Goal: Information Seeking & Learning: Find specific fact

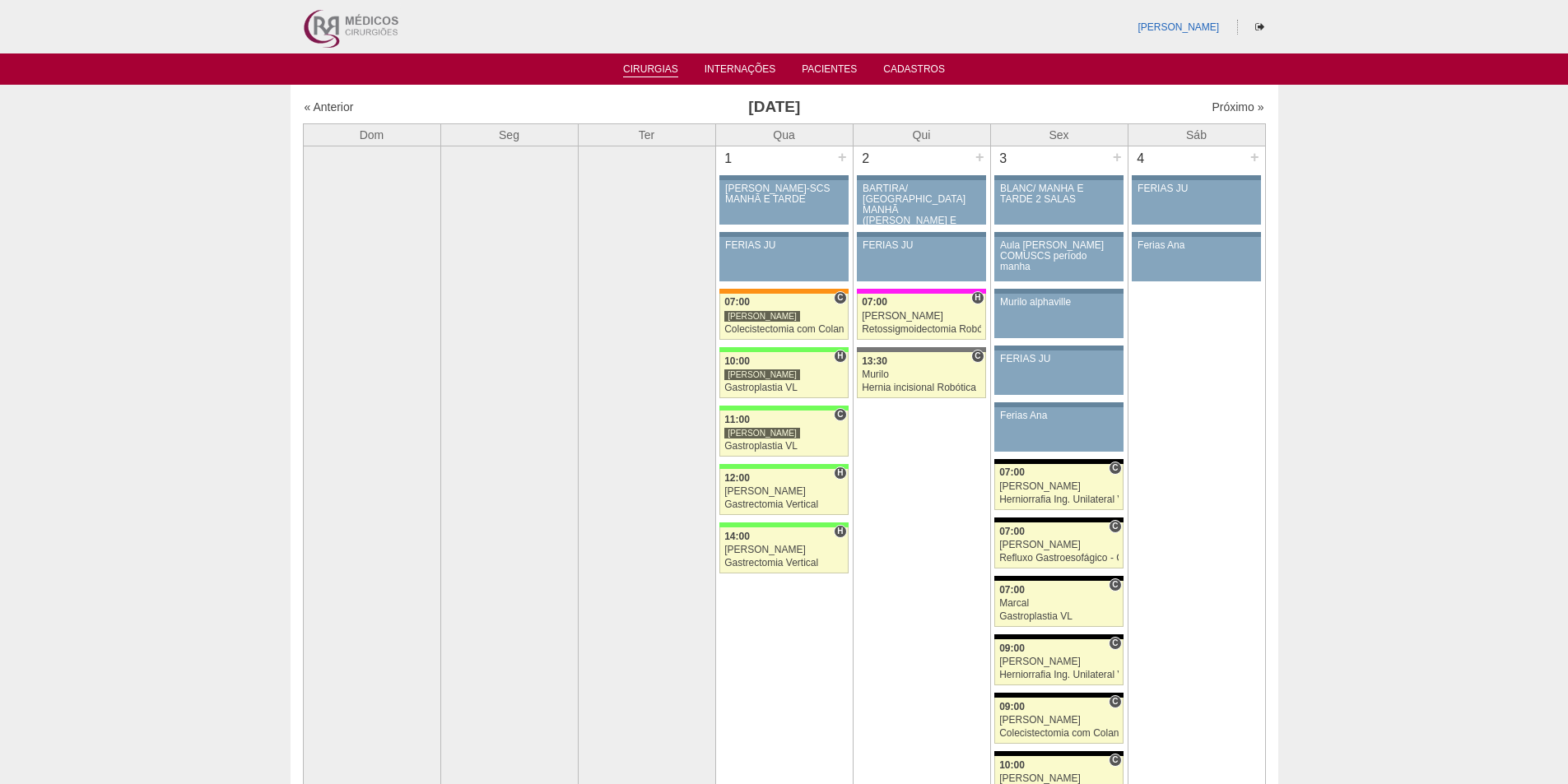
click at [633, 70] on link "Cirurgias" at bounding box center [650, 70] width 55 height 14
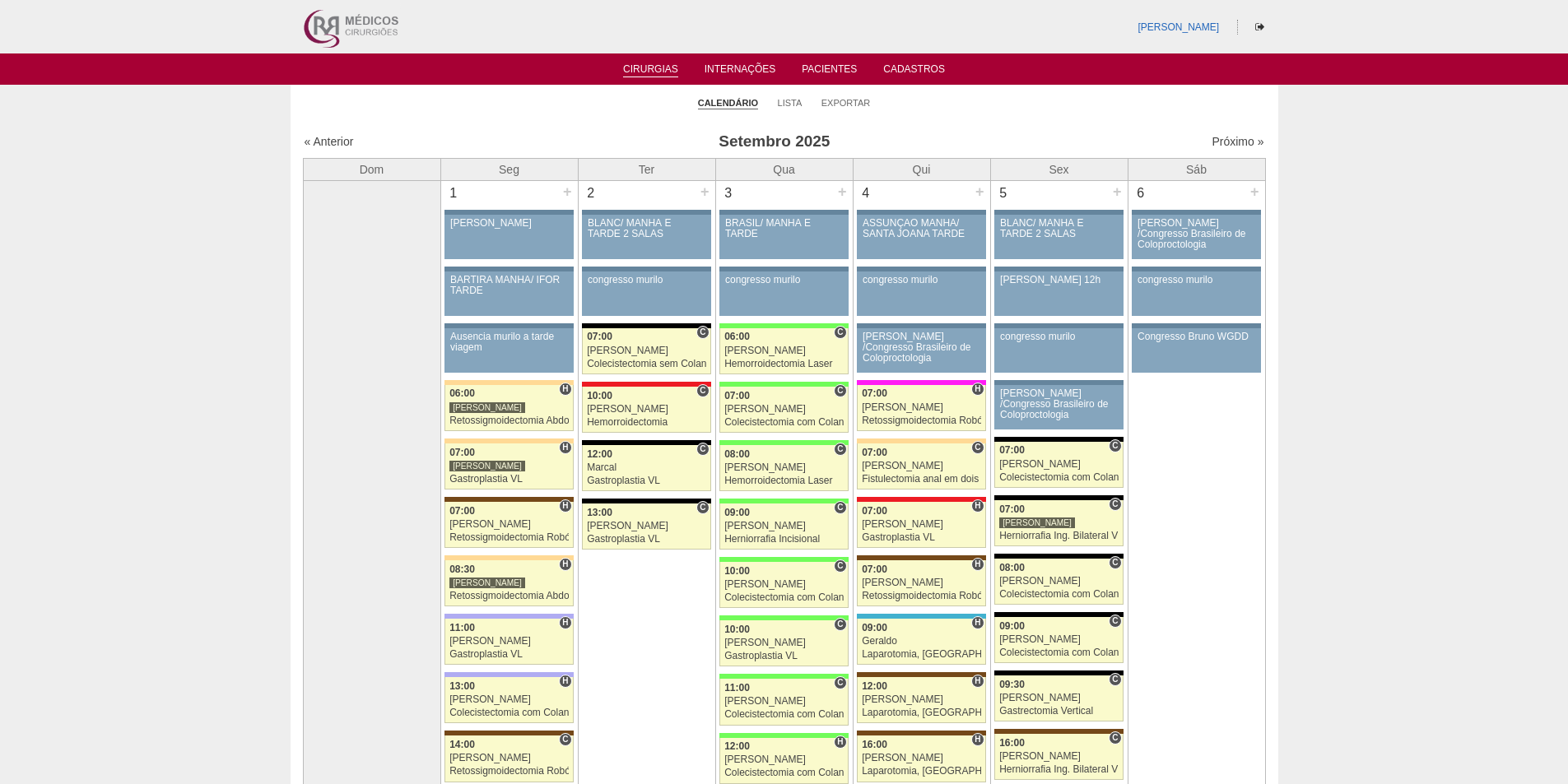
click at [817, 58] on ul "Cirurgias Internações Pacientes Cadastros" at bounding box center [784, 68] width 1568 height 31
click at [820, 61] on ul "Cirurgias Internações Pacientes Cadastros" at bounding box center [784, 68] width 1568 height 31
click at [821, 62] on li "Pacientes" at bounding box center [829, 68] width 78 height 13
click at [822, 64] on link "Pacientes" at bounding box center [829, 70] width 55 height 14
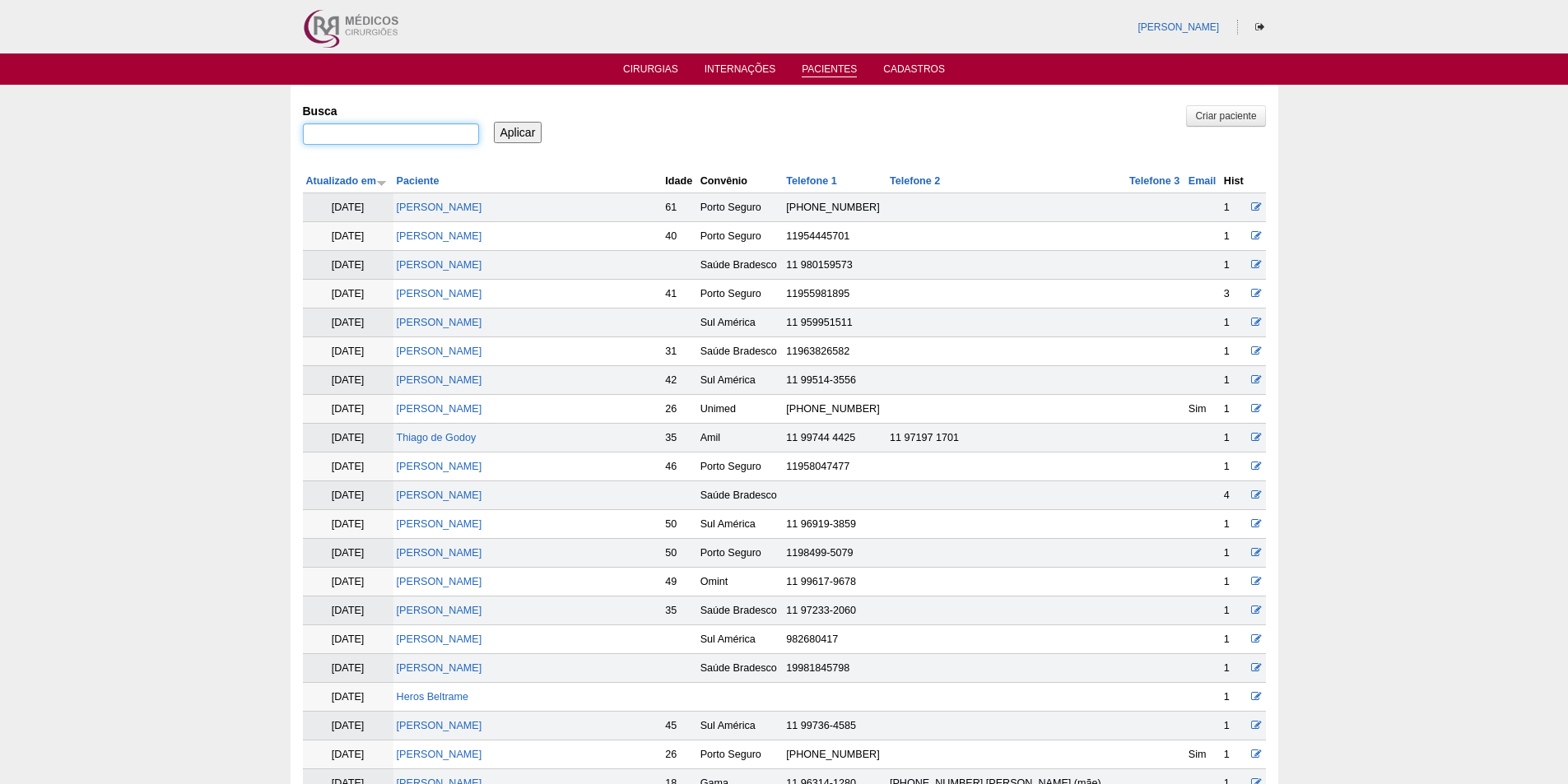
click at [357, 144] on input "Busca" at bounding box center [391, 134] width 176 height 22
paste input "[PERSON_NAME] GUIDASTRE"
type input ""ANDREA SILVA GUIDASTRE""
click at [532, 131] on input "Aplicar" at bounding box center [518, 132] width 49 height 22
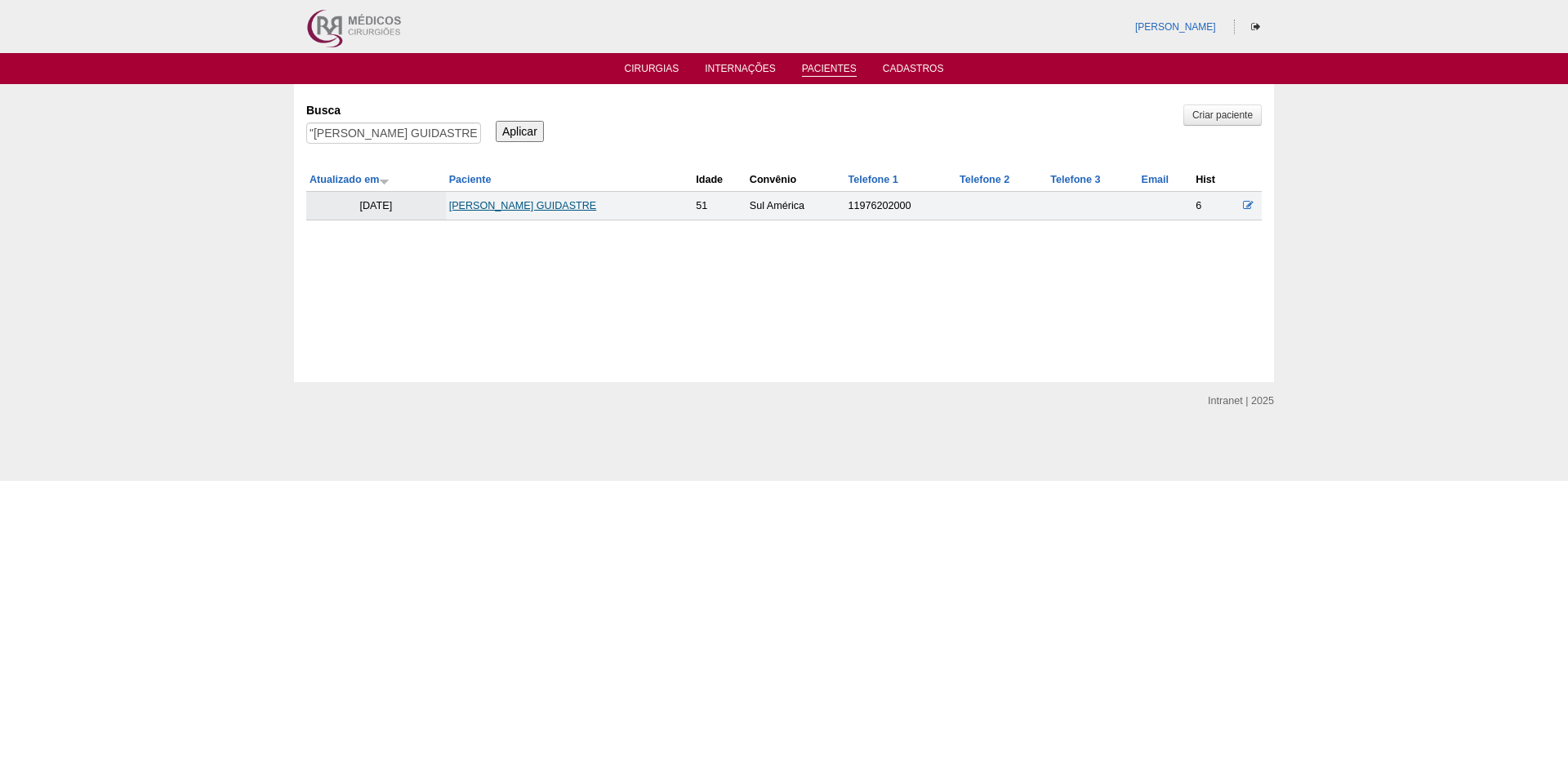
click at [525, 202] on link "ANDREA SILVA GUIDASTRE" at bounding box center [522, 206] width 148 height 11
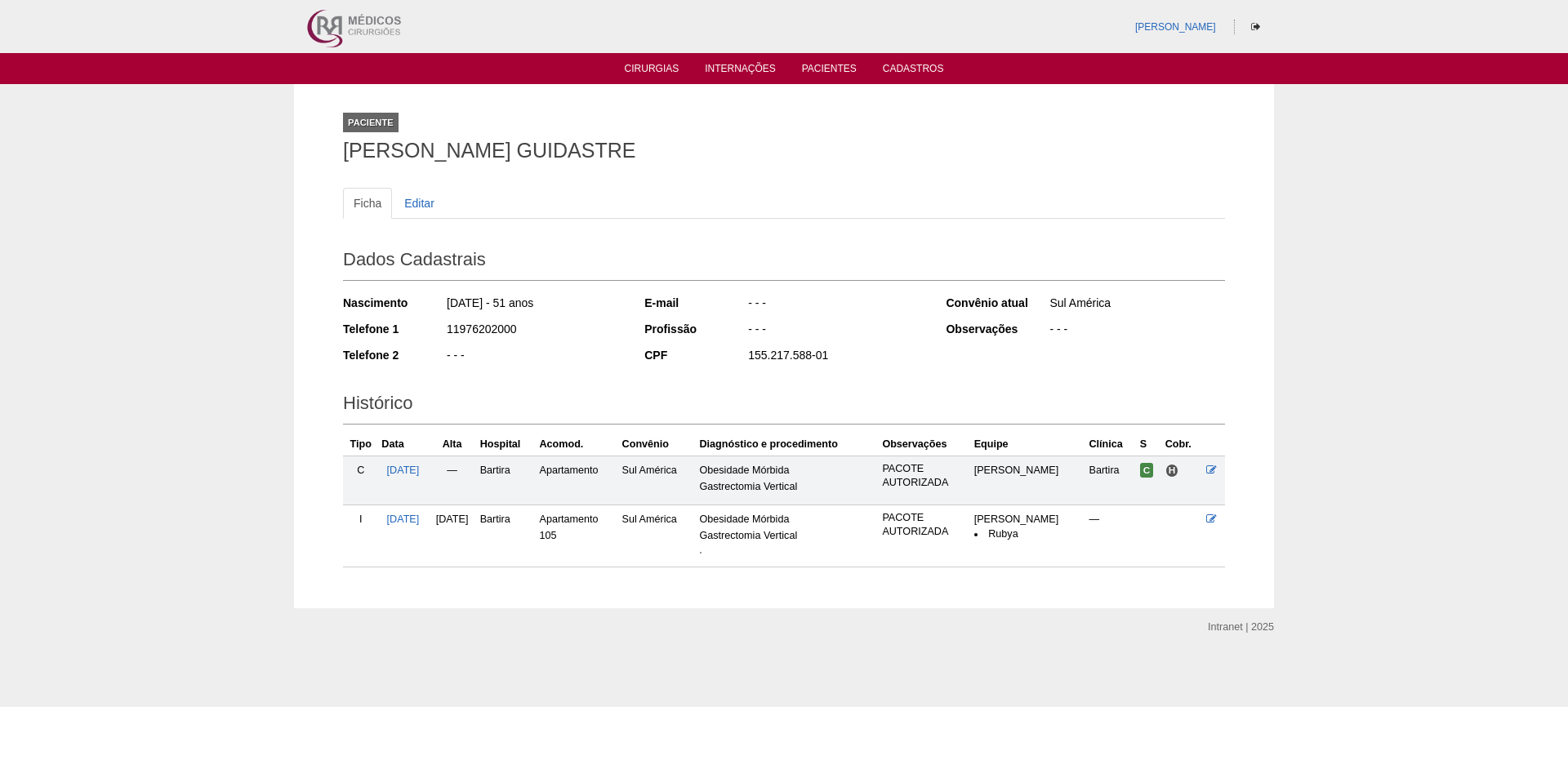
click at [701, 554] on img at bounding box center [701, 553] width 2 height 2
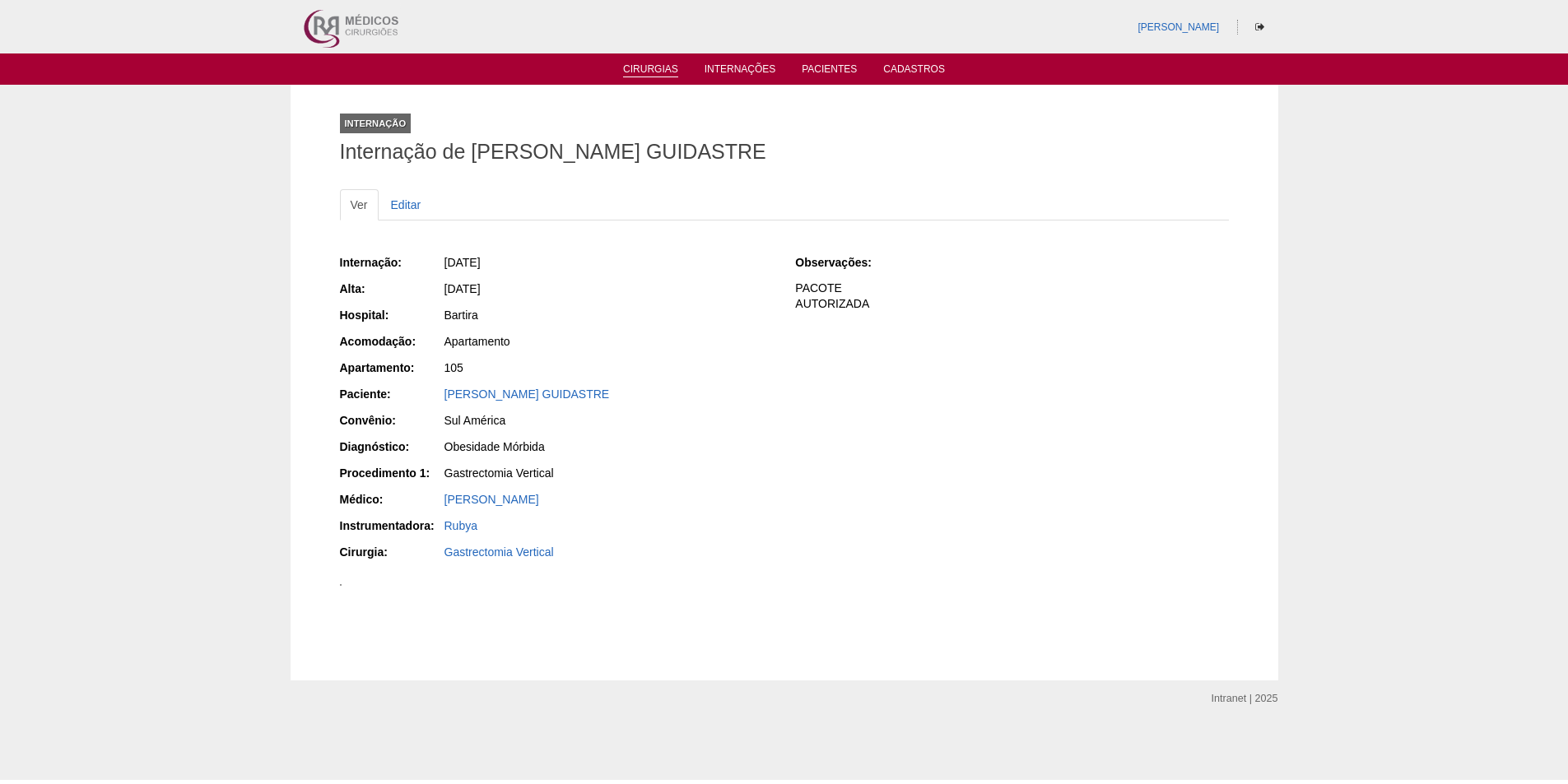
click at [644, 69] on link "Cirurgias" at bounding box center [650, 70] width 55 height 14
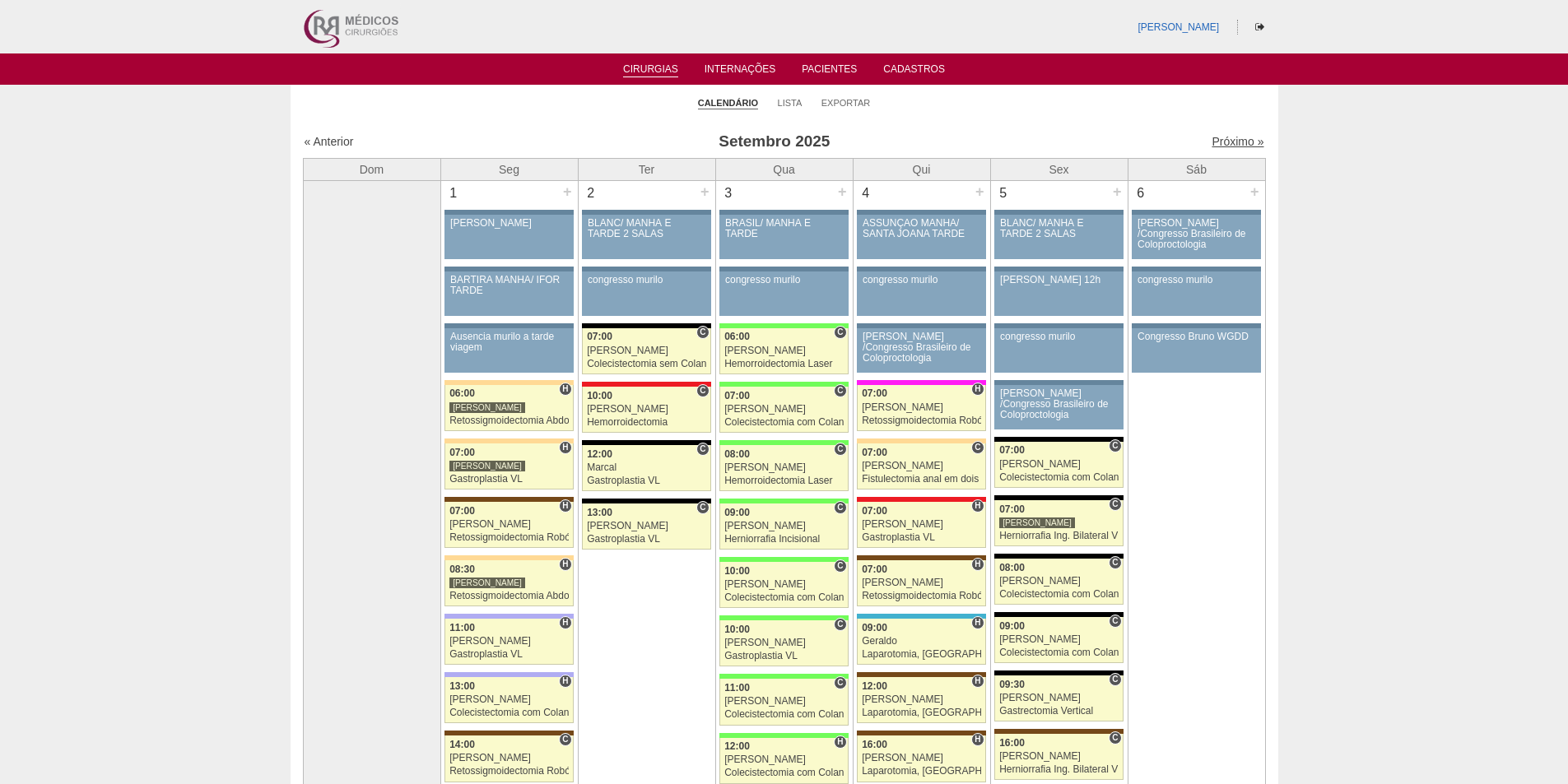
click at [1232, 140] on link "Próximo »" at bounding box center [1237, 142] width 52 height 13
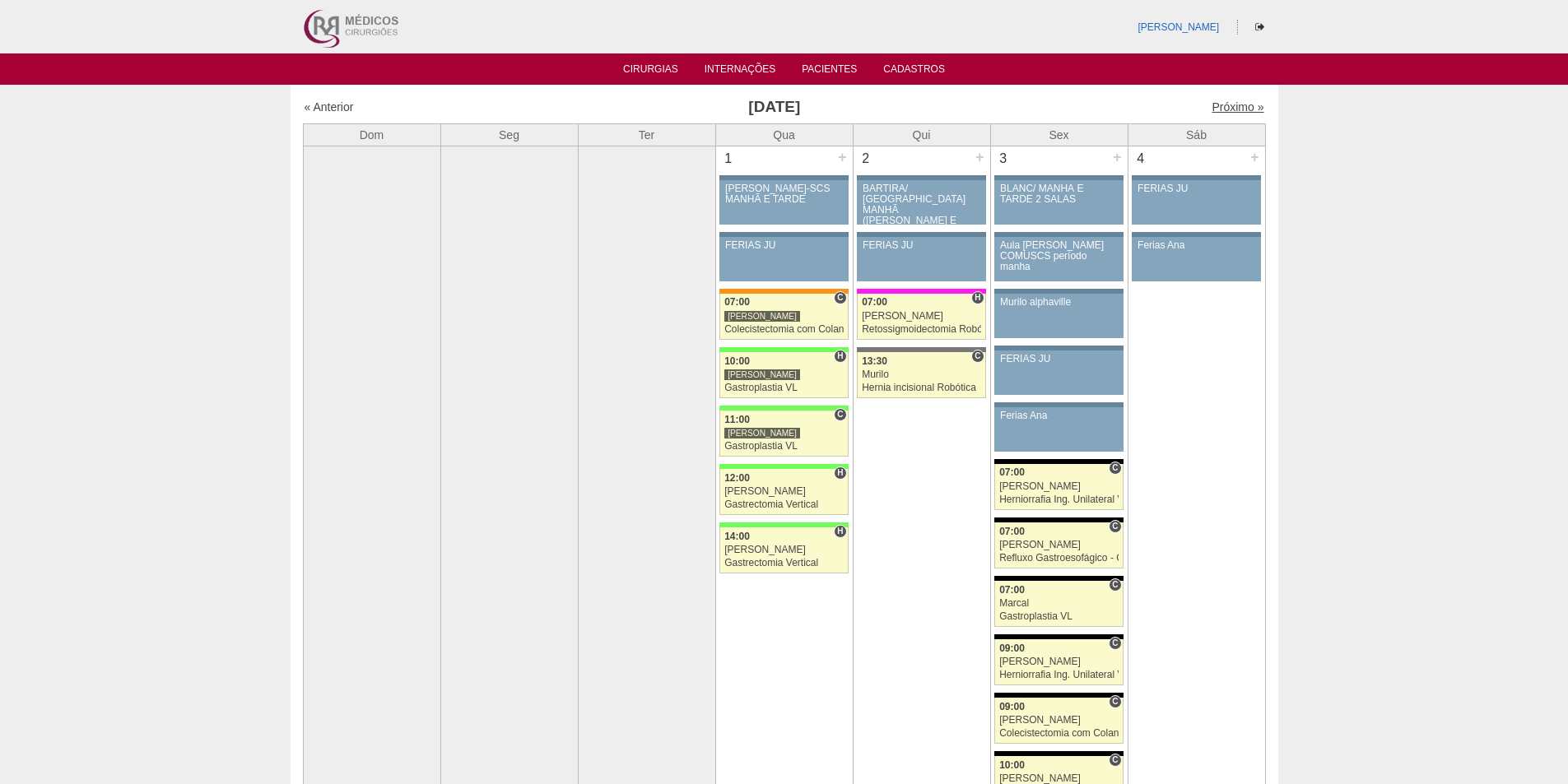
click at [1229, 111] on link "Próximo »" at bounding box center [1237, 107] width 52 height 13
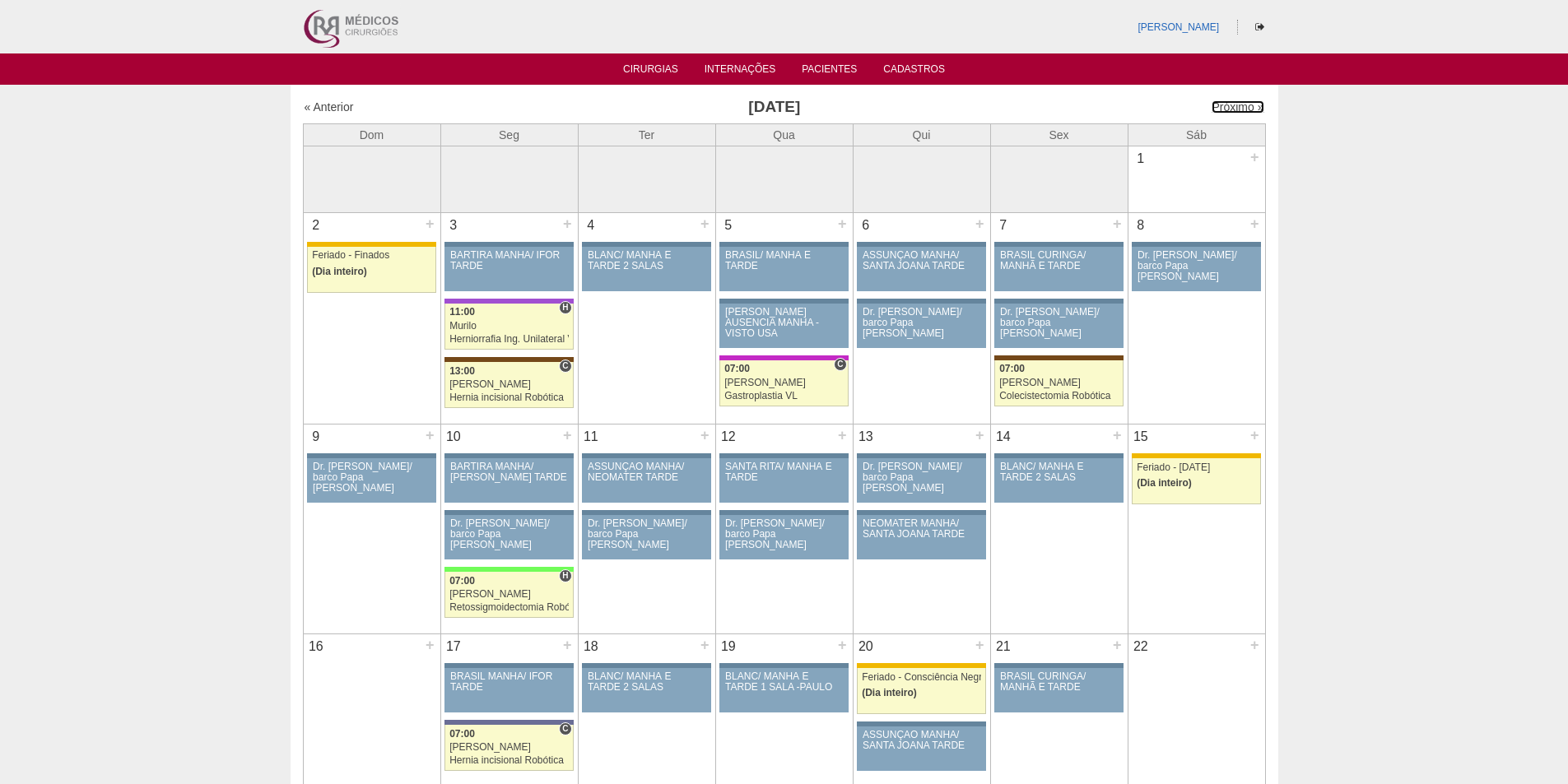
click at [1228, 106] on link "Próximo »" at bounding box center [1237, 107] width 52 height 13
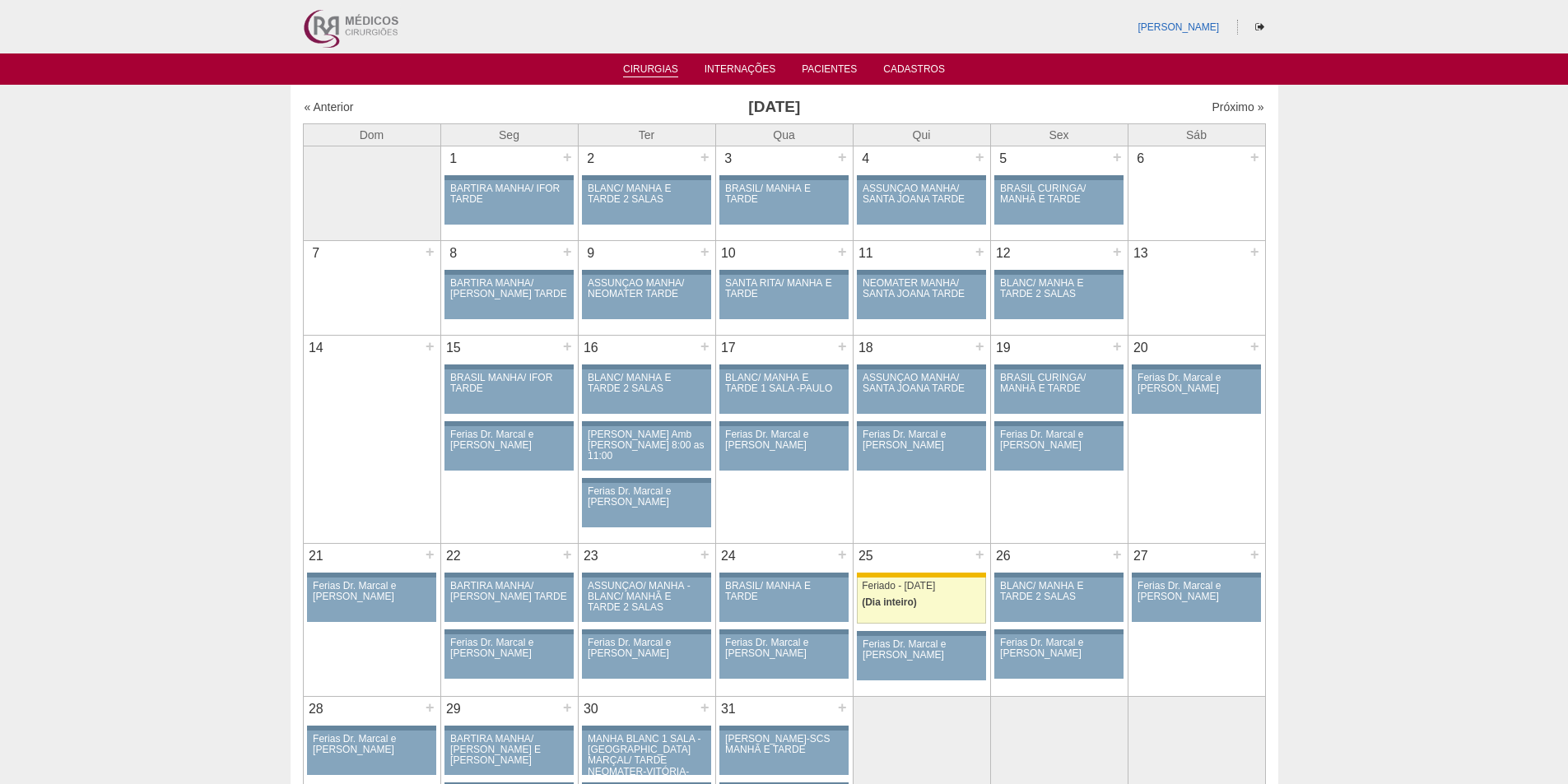
click at [627, 72] on link "Cirurgias" at bounding box center [650, 70] width 55 height 14
